Goal: Task Accomplishment & Management: Complete application form

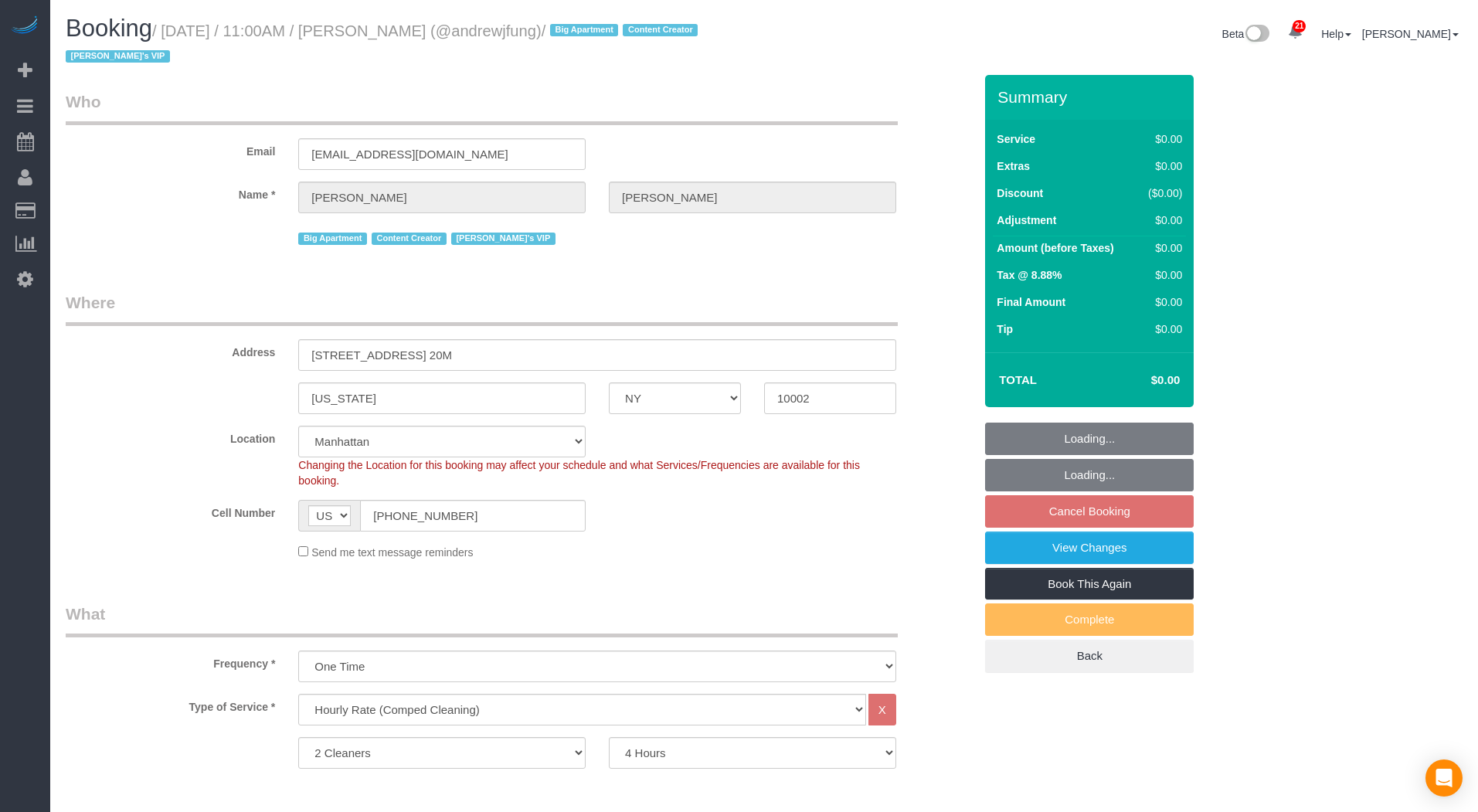
select select "NY"
select select "2"
select select "240"
select select "spot4"
select select "number:89"
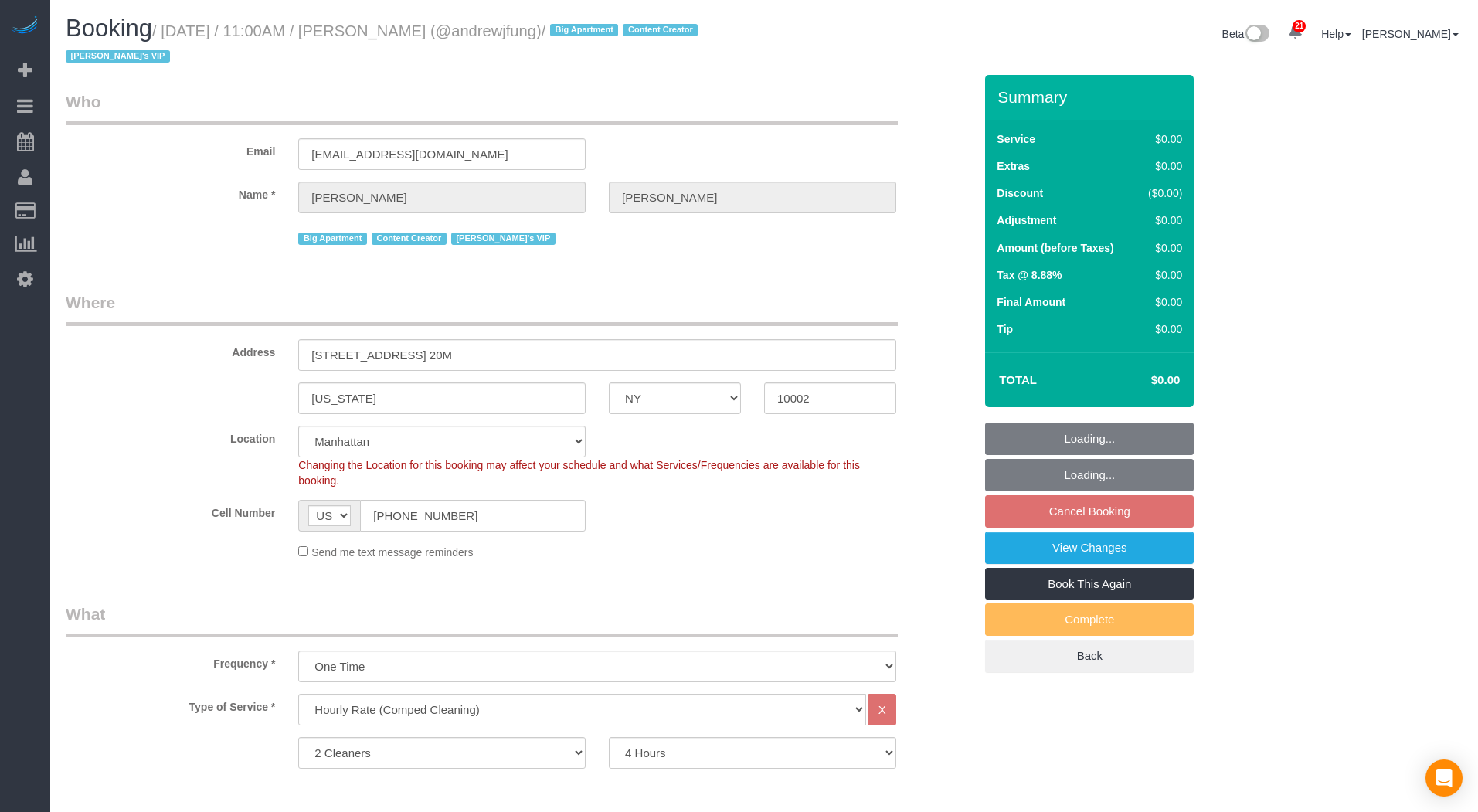
select select "number:90"
select select "number:15"
select select "number:7"
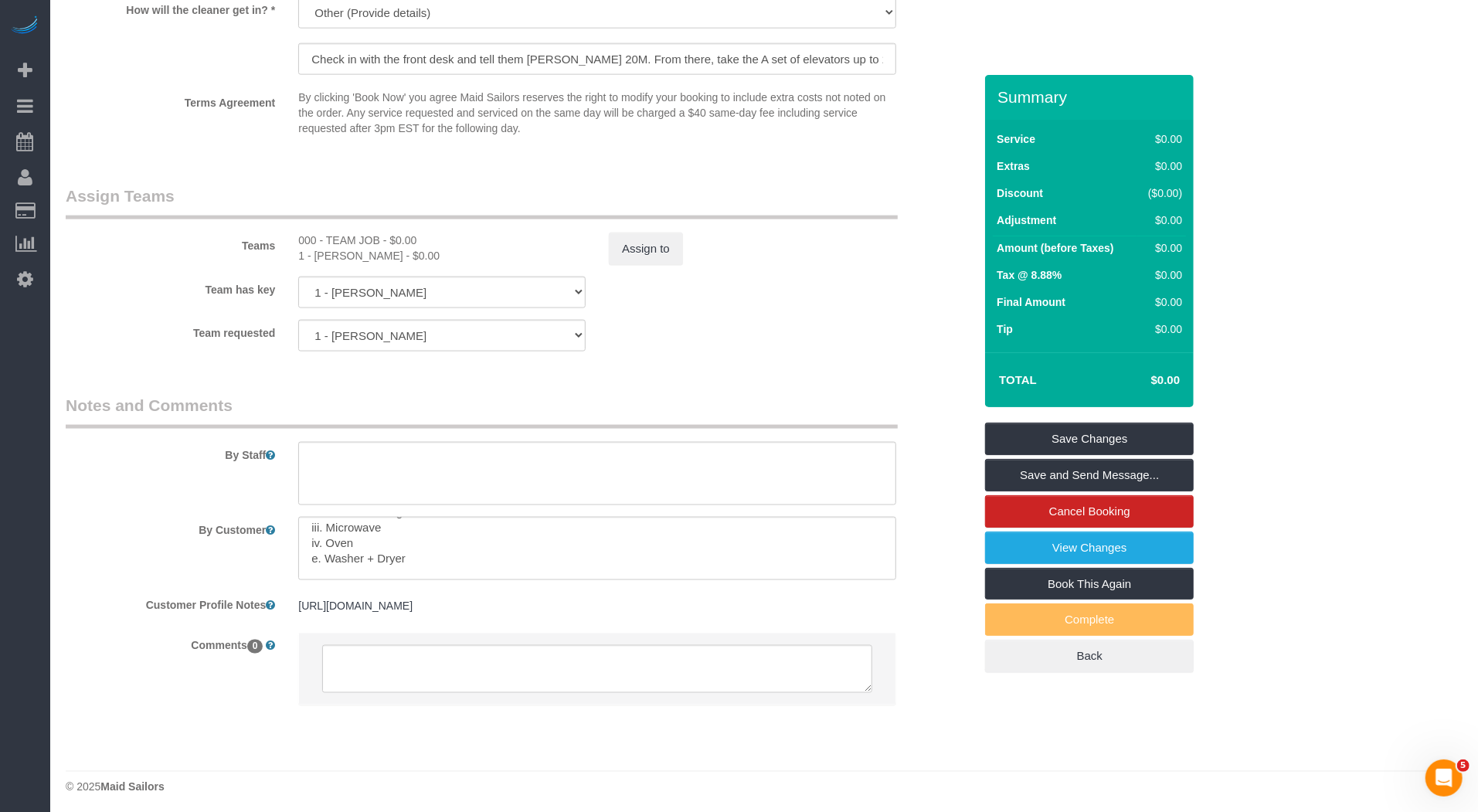
scroll to position [261, 0]
drag, startPoint x: 457, startPoint y: 558, endPoint x: 558, endPoint y: 558, distance: 101.0
click at [558, 558] on textarea at bounding box center [597, 548] width 598 height 63
click at [880, 354] on fieldset "Assign Teams Teams 000 - TEAM JOB - $0.00 1 - [PERSON_NAME] - $0.00 Assign to T…" at bounding box center [519, 274] width 908 height 179
